Goal: Navigation & Orientation: Find specific page/section

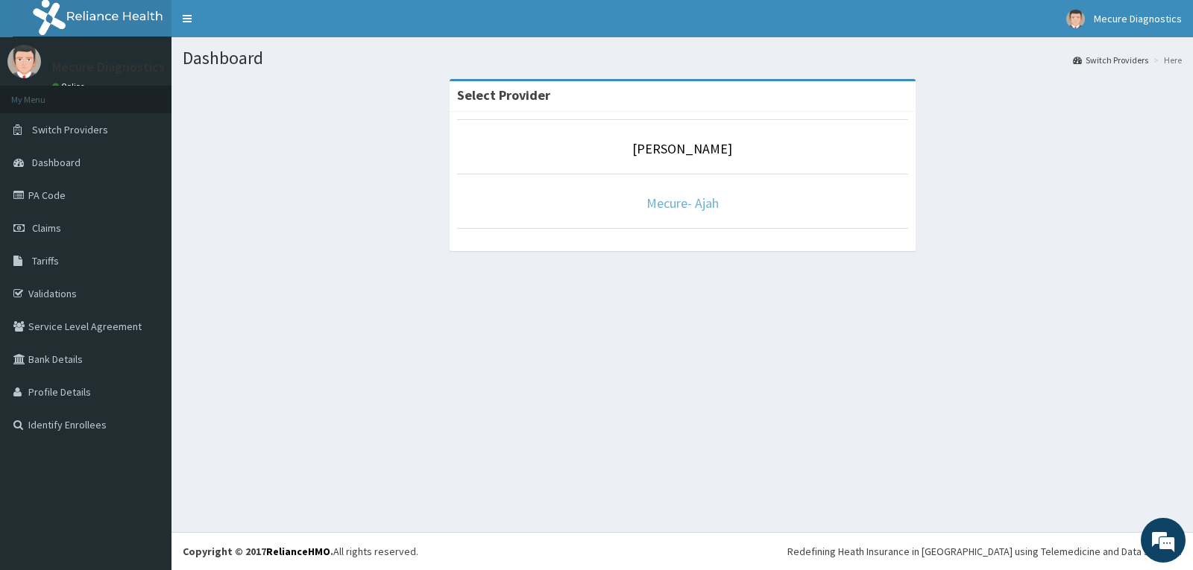
click at [698, 207] on link "Mecure- Ajah" at bounding box center [682, 203] width 72 height 17
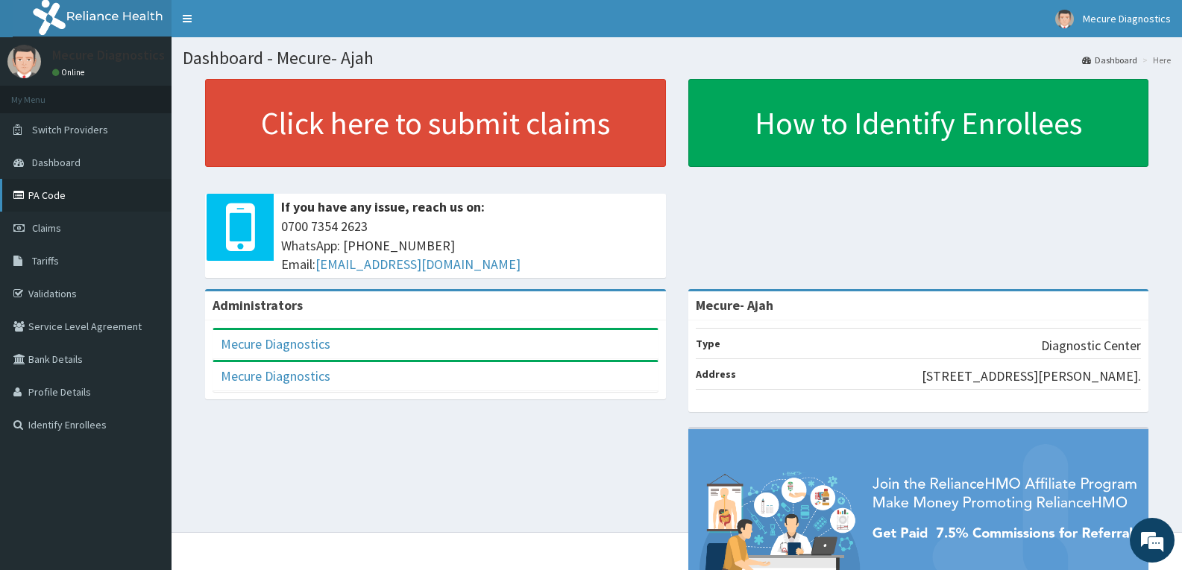
click at [50, 198] on link "PA Code" at bounding box center [85, 195] width 171 height 33
